Goal: Task Accomplishment & Management: Manage account settings

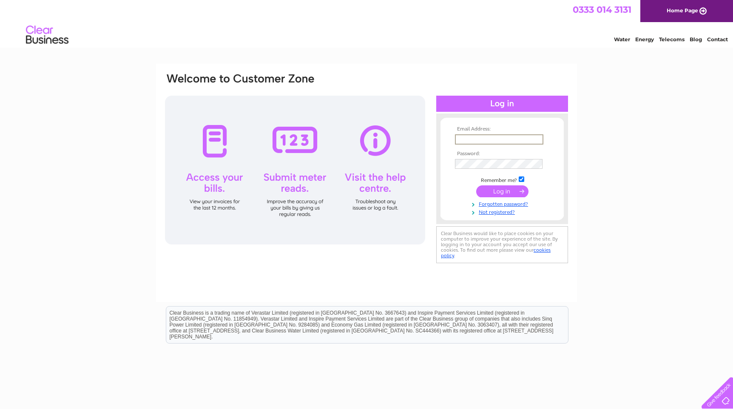
click at [475, 141] on input "text" at bounding box center [499, 139] width 88 height 10
click at [539, 138] on input "text" at bounding box center [499, 139] width 88 height 10
click at [478, 137] on input "text" at bounding box center [499, 139] width 88 height 10
click at [479, 138] on input "text" at bounding box center [499, 139] width 88 height 10
type input "[EMAIL_ADDRESS][DOMAIN_NAME]"
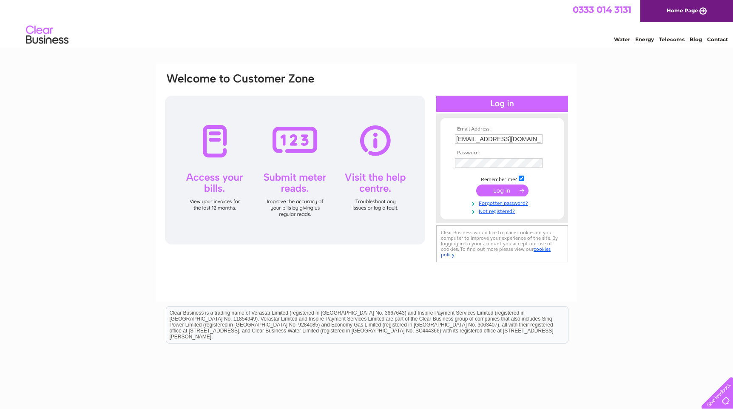
click at [499, 189] on input "submit" at bounding box center [502, 191] width 52 height 12
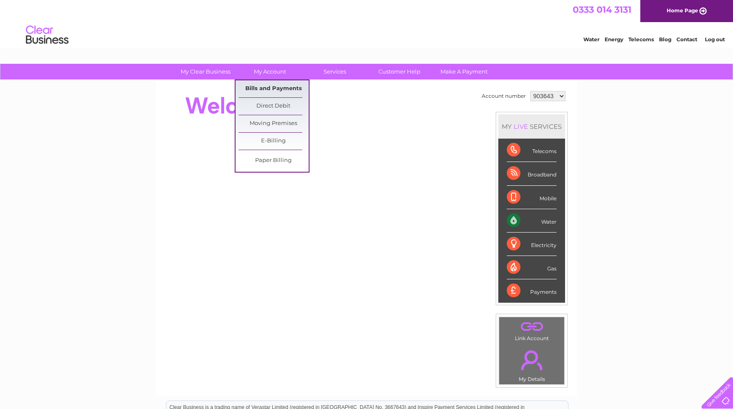
click at [269, 88] on link "Bills and Payments" at bounding box center [274, 88] width 70 height 17
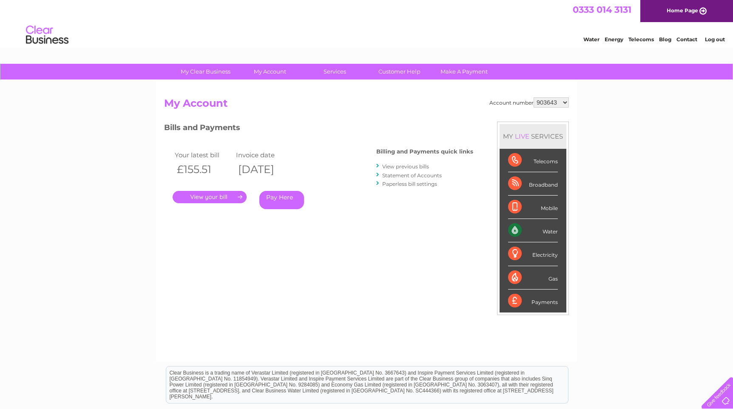
click at [223, 195] on link "." at bounding box center [210, 197] width 74 height 12
click at [393, 165] on link "View previous bills" at bounding box center [405, 166] width 47 height 6
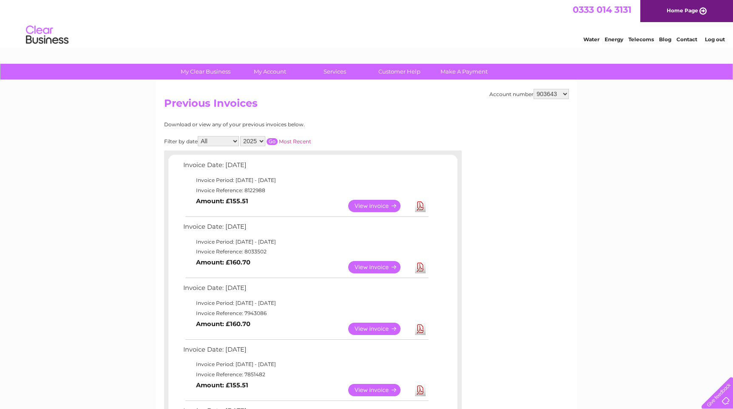
click at [420, 202] on link "Download" at bounding box center [420, 206] width 11 height 12
